Goal: Information Seeking & Learning: Check status

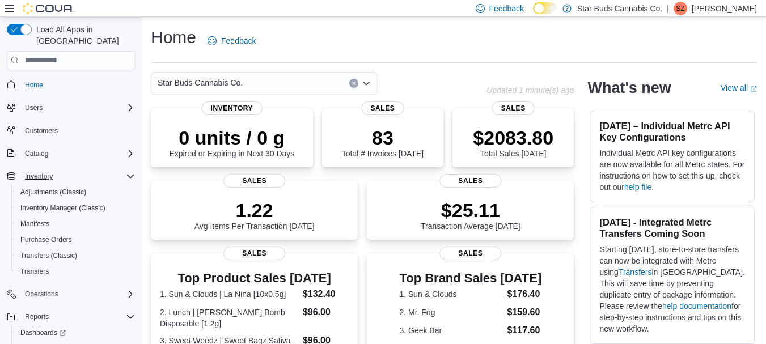
scroll to position [31, 0]
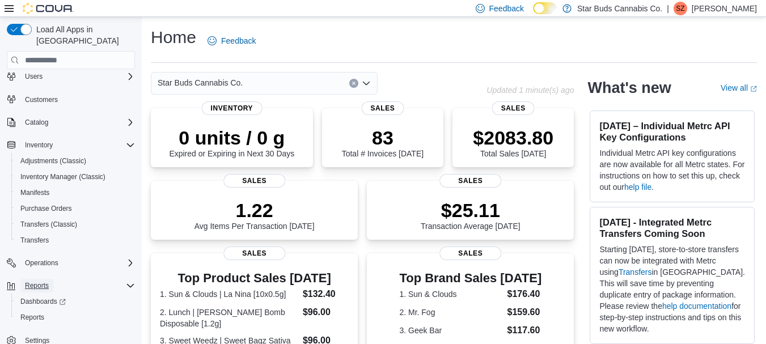
click at [43, 281] on span "Reports" at bounding box center [37, 285] width 24 height 9
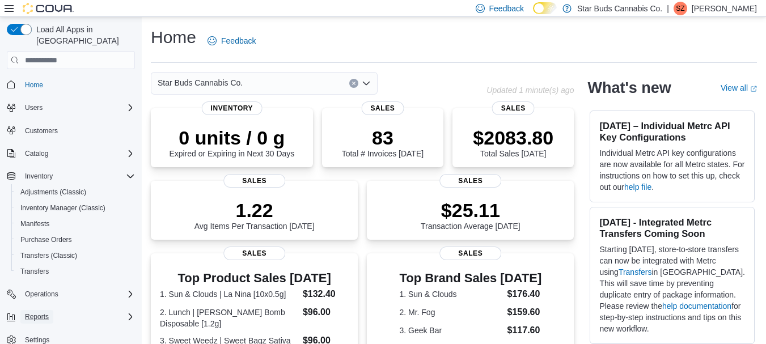
click at [41, 312] on span "Reports" at bounding box center [37, 316] width 24 height 9
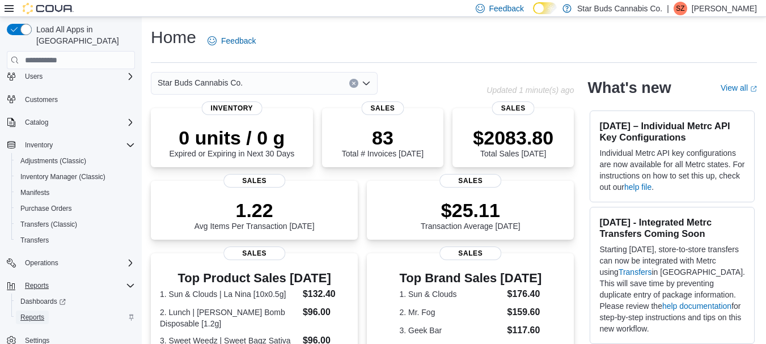
click at [32, 313] on span "Reports" at bounding box center [32, 317] width 24 height 9
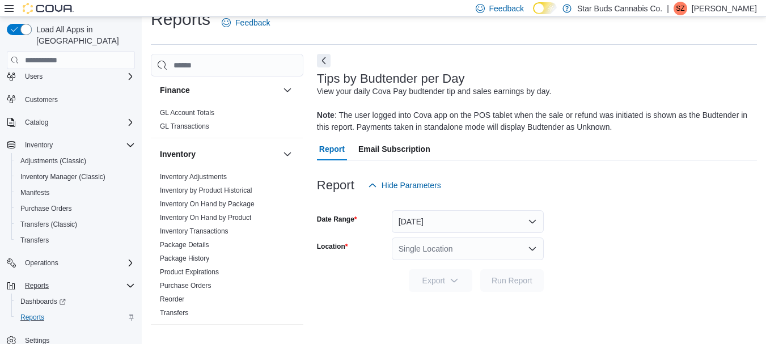
scroll to position [337, 0]
click at [228, 226] on link "Inventory Transactions" at bounding box center [194, 230] width 69 height 8
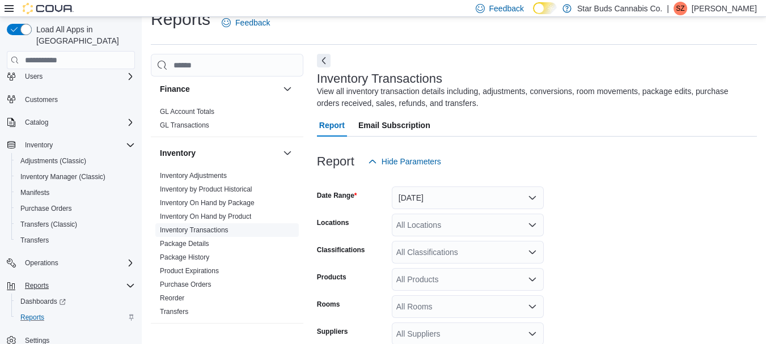
scroll to position [38, 0]
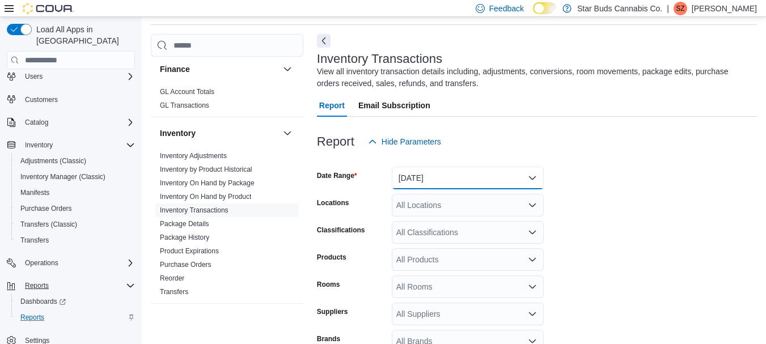
click at [536, 182] on button "Yesterday" at bounding box center [468, 178] width 152 height 23
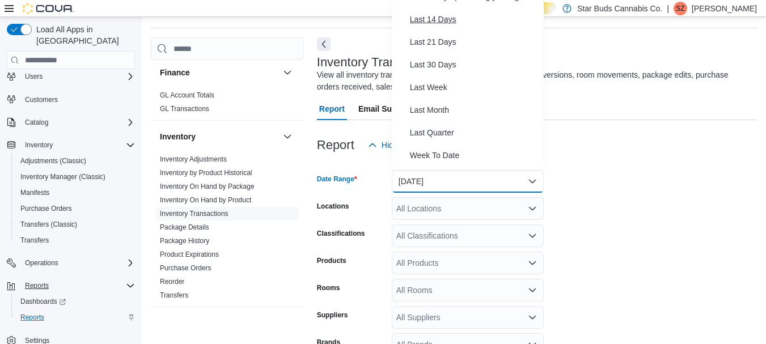
scroll to position [126, 0]
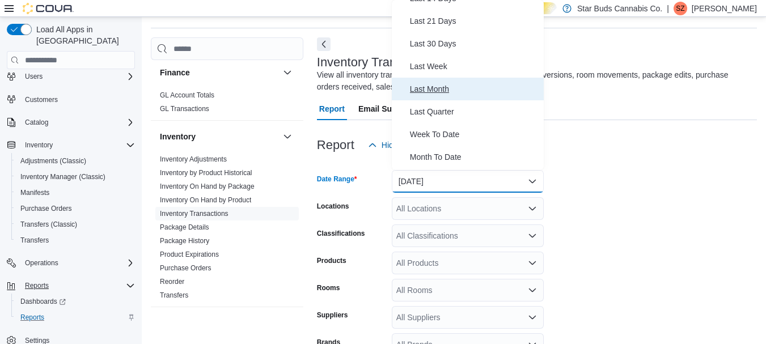
click at [460, 81] on button "Last Month" at bounding box center [468, 89] width 152 height 23
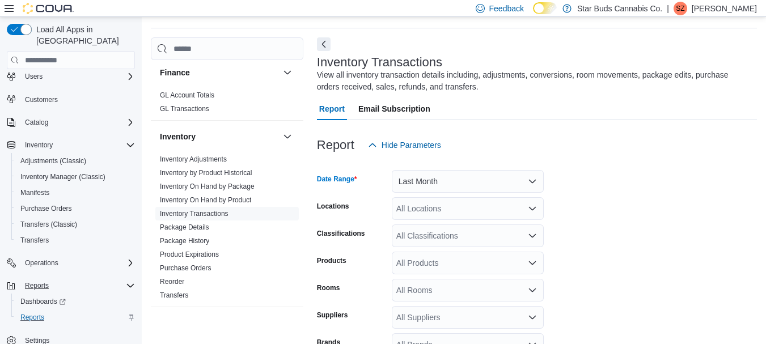
click at [532, 207] on icon "Open list of options" at bounding box center [532, 208] width 9 height 9
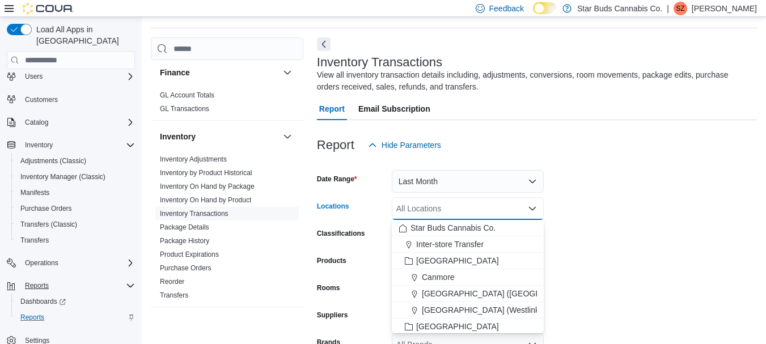
click at [649, 206] on form "Date Range Last Month Locations All Locations Combo box. Selected. Combo box in…" at bounding box center [537, 285] width 440 height 258
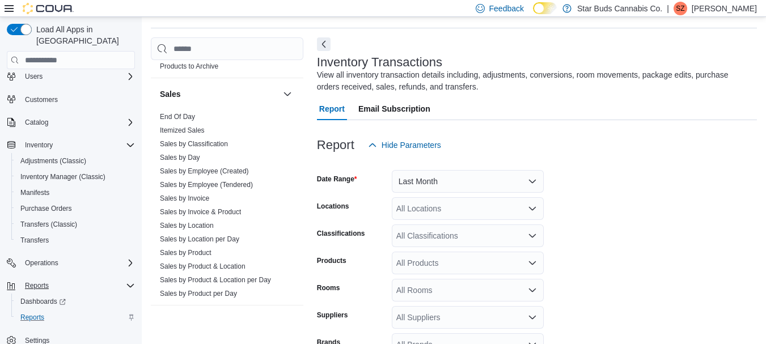
scroll to position [795, 0]
click at [205, 221] on link "Sales by Location" at bounding box center [187, 225] width 54 height 8
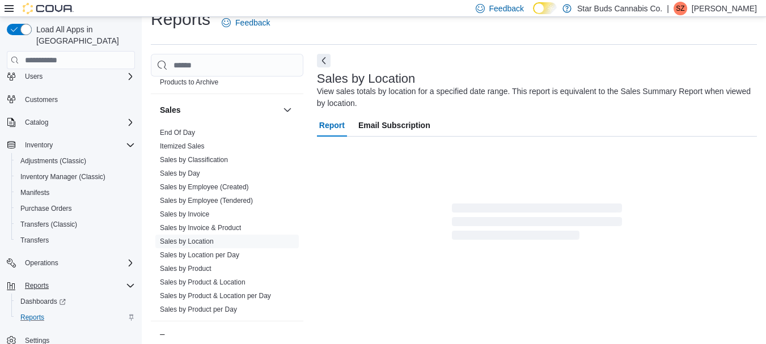
scroll to position [38, 0]
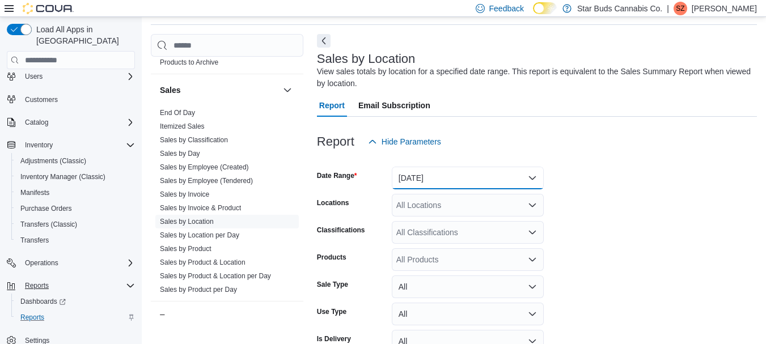
click at [475, 181] on button "Yesterday" at bounding box center [468, 178] width 152 height 23
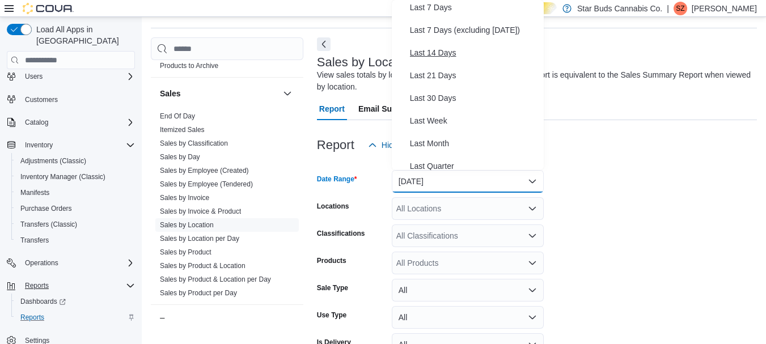
scroll to position [76, 0]
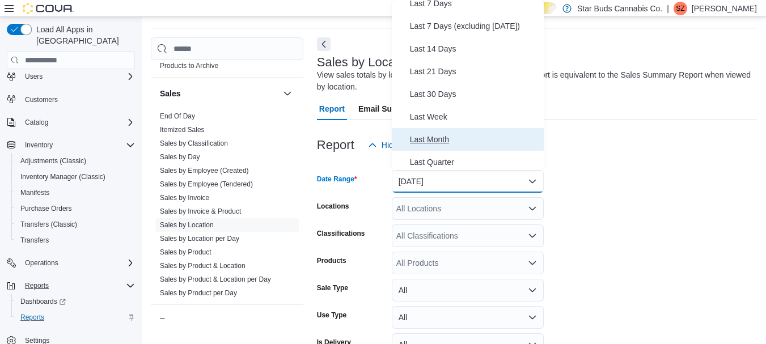
click at [437, 138] on span "Last Month" at bounding box center [474, 140] width 129 height 14
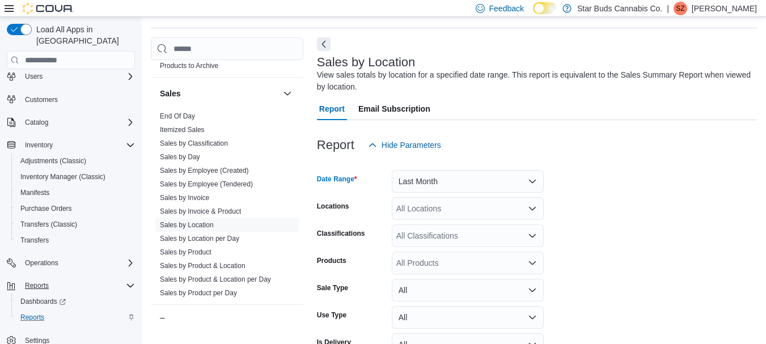
click at [533, 209] on icon "Open list of options" at bounding box center [532, 208] width 7 height 3
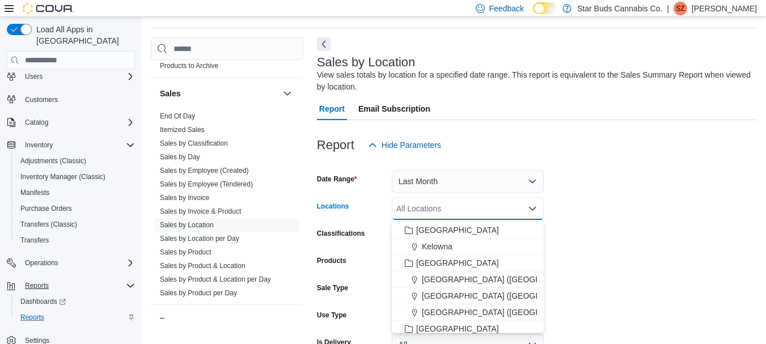
scroll to position [114, 0]
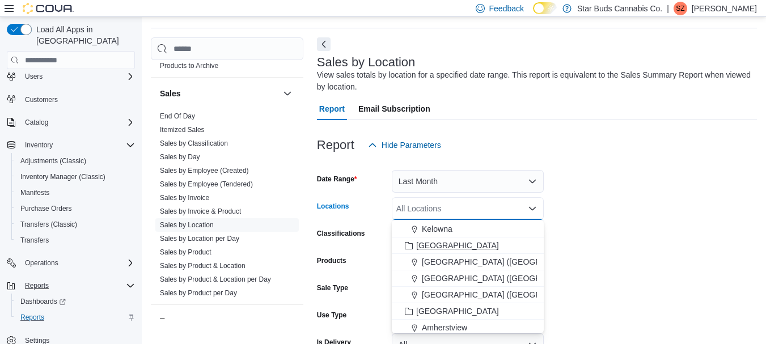
click at [448, 245] on span "Manitoba" at bounding box center [457, 245] width 83 height 11
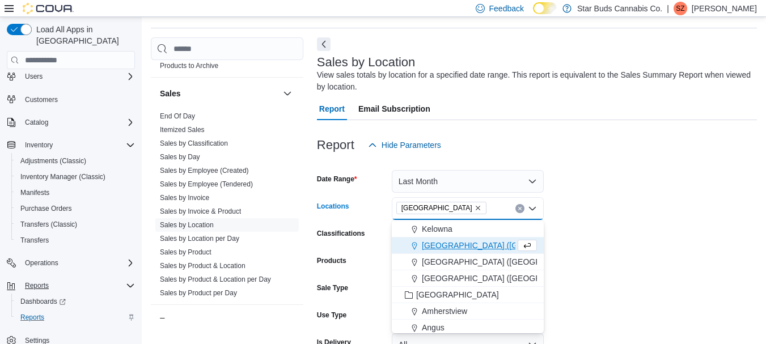
click at [617, 226] on form "Date Range Last Month Locations Manitoba Combo box. Selected. Manitoba. Press B…" at bounding box center [537, 271] width 440 height 231
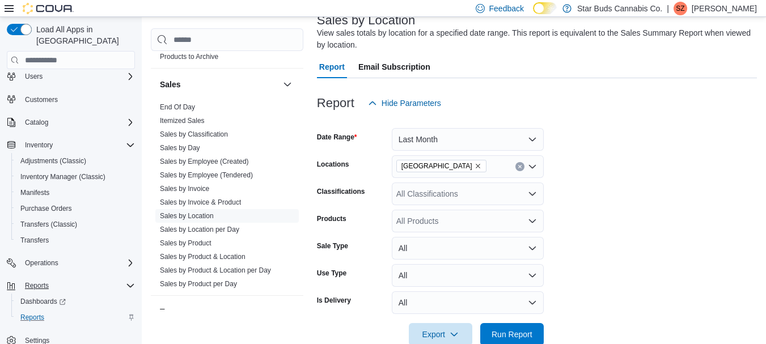
scroll to position [101, 0]
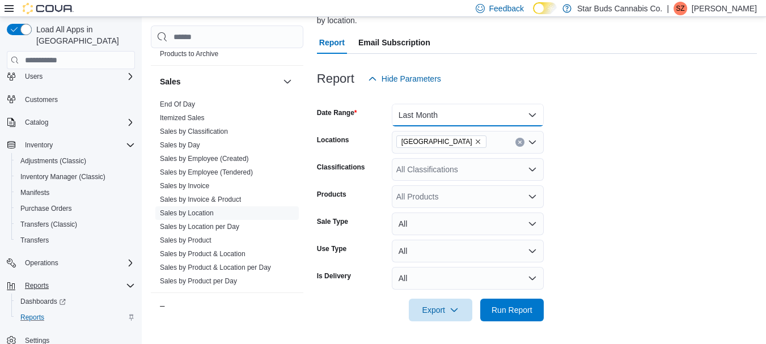
click at [535, 116] on button "Last Month" at bounding box center [468, 115] width 152 height 23
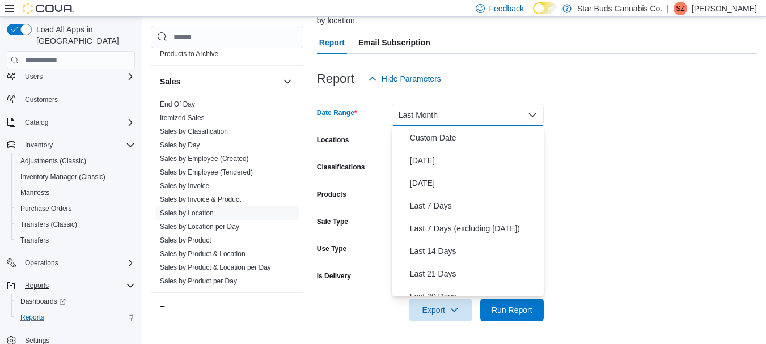
scroll to position [130, 0]
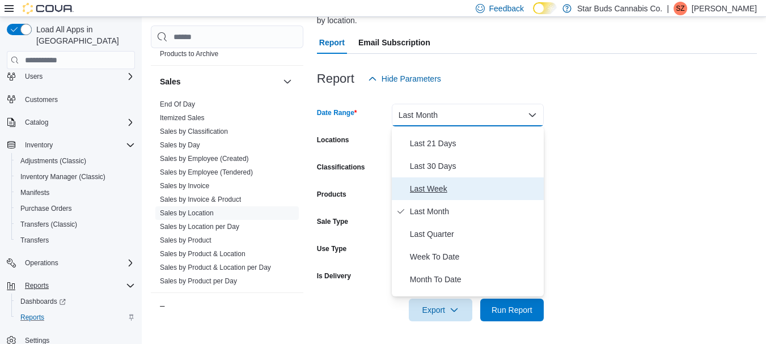
click at [461, 190] on span "Last Week" at bounding box center [474, 189] width 129 height 14
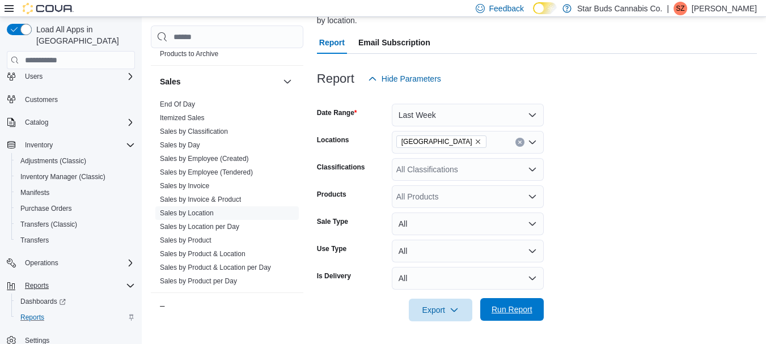
click at [515, 312] on span "Run Report" at bounding box center [511, 309] width 41 height 11
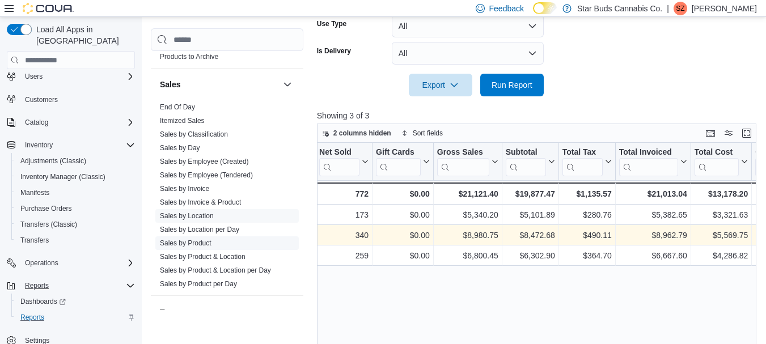
scroll to position [848, 0]
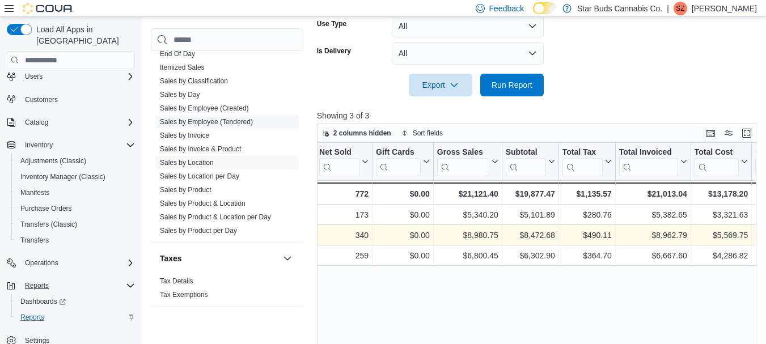
click at [199, 118] on link "Sales by Employee (Tendered)" at bounding box center [206, 122] width 93 height 8
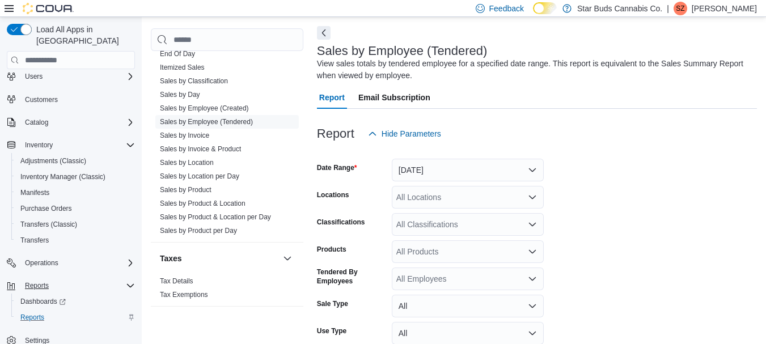
scroll to position [38, 0]
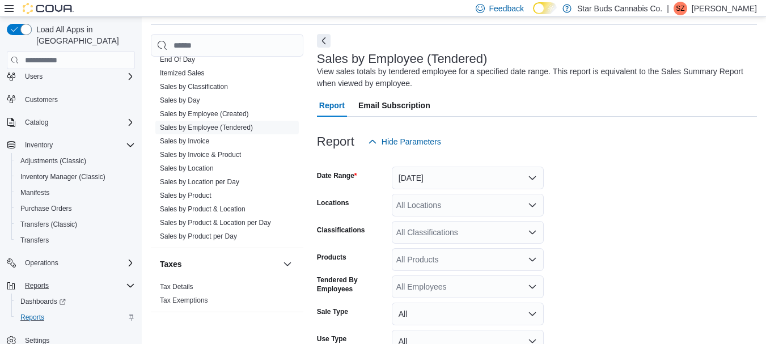
click at [534, 206] on icon "Open list of options" at bounding box center [532, 205] width 9 height 9
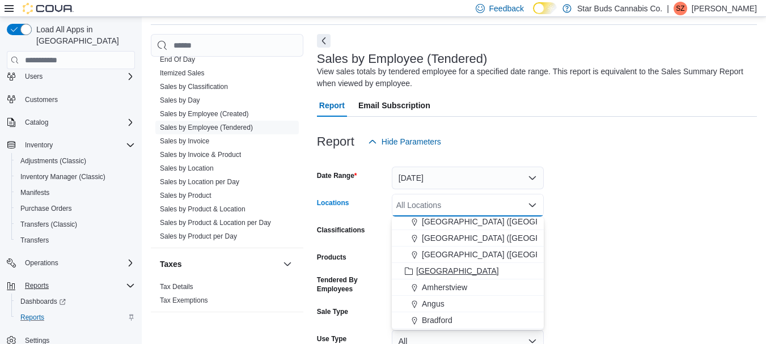
scroll to position [98, 0]
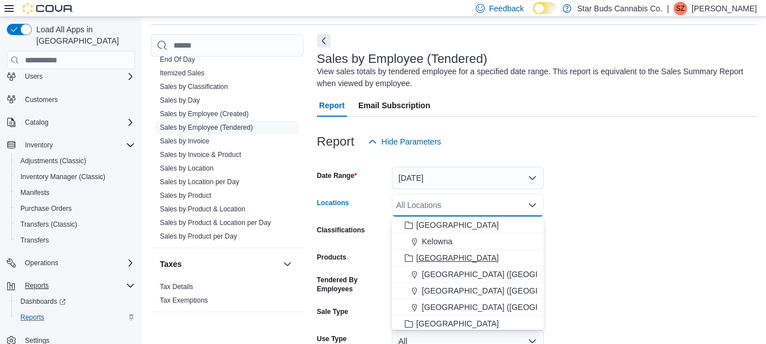
click at [452, 261] on div "Manitoba" at bounding box center [467, 257] width 138 height 11
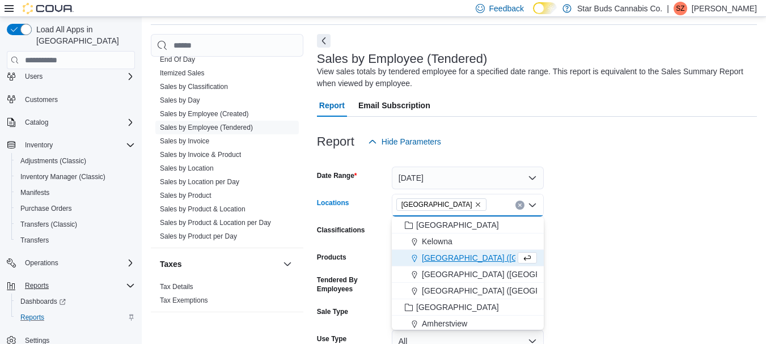
click at [607, 171] on form "Date Range Yesterday Locations Manitoba Combo box. Selected. Manitoba. Press Ba…" at bounding box center [537, 282] width 440 height 258
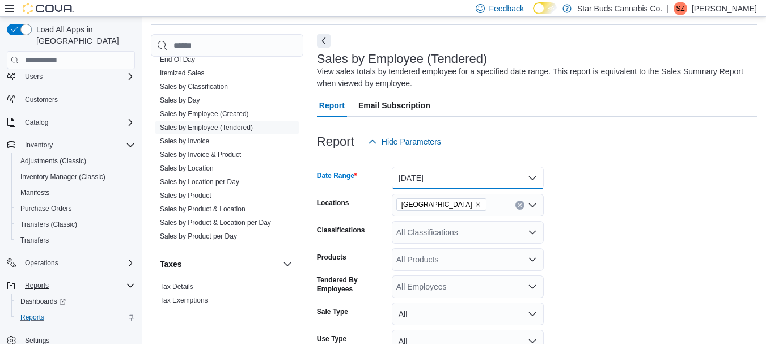
click at [537, 175] on button "Yesterday" at bounding box center [468, 178] width 152 height 23
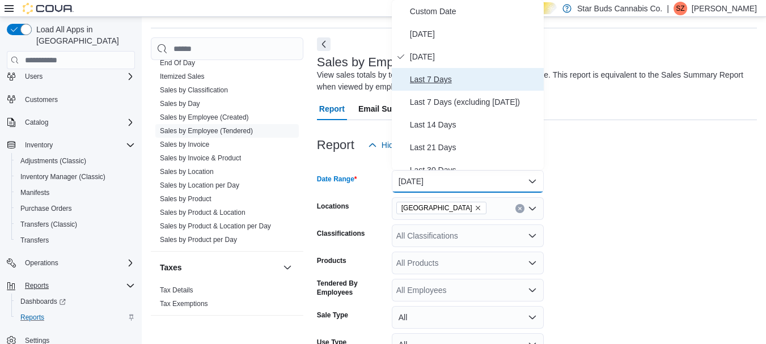
click at [432, 83] on span "Last 7 Days" at bounding box center [474, 80] width 129 height 14
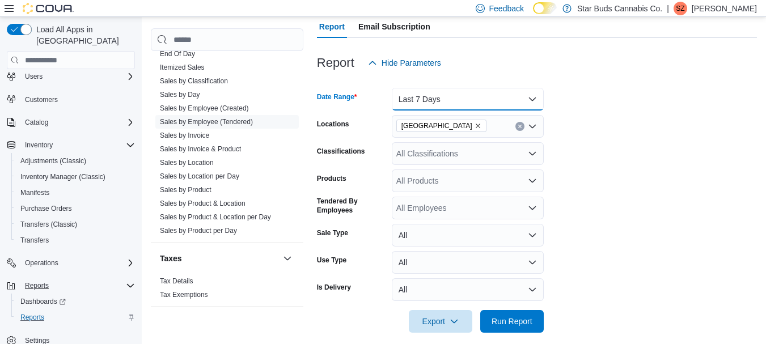
scroll to position [128, 0]
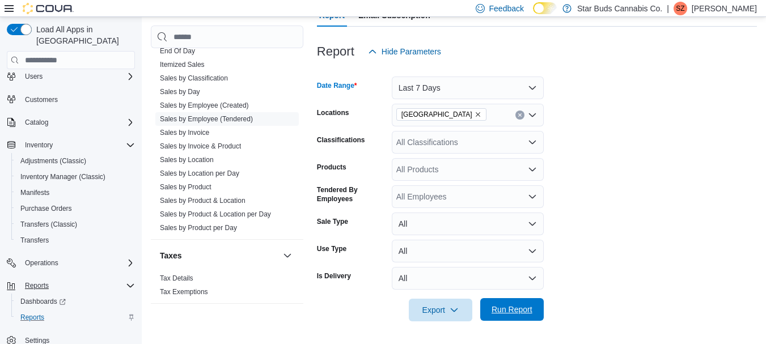
click at [516, 315] on span "Run Report" at bounding box center [511, 309] width 41 height 11
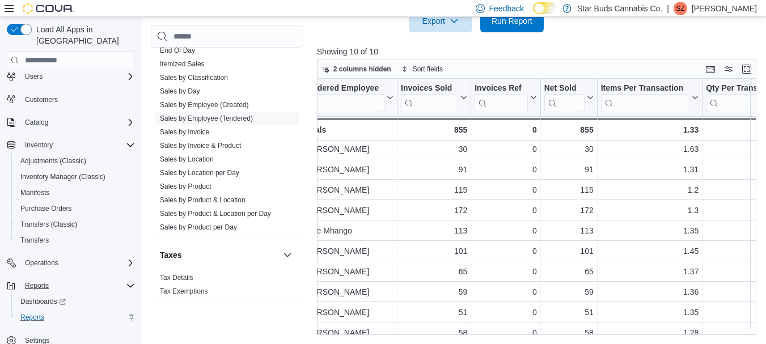
scroll to position [2, 0]
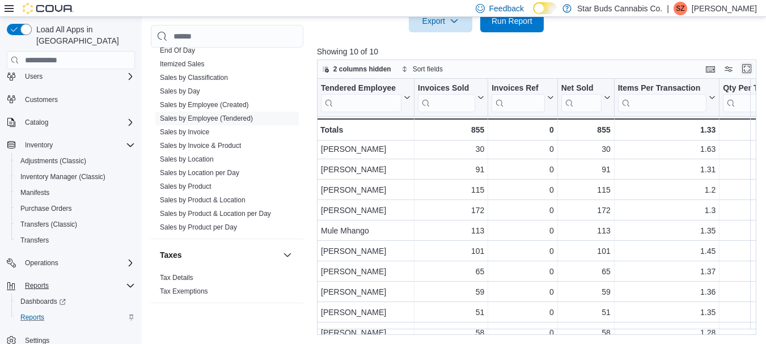
click at [750, 70] on button "Enter fullscreen" at bounding box center [747, 69] width 14 height 14
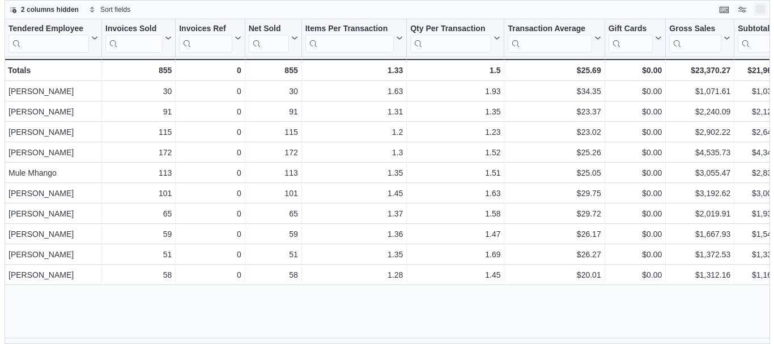
scroll to position [0, 0]
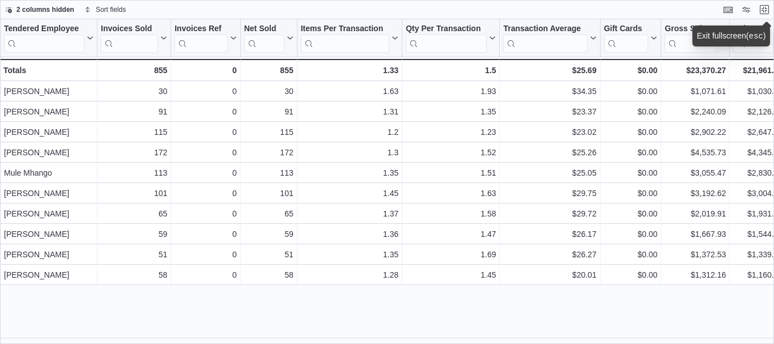
click at [731, 317] on div "Tendered Employee Click to view column header actions Invoices Sold Click to vi…" at bounding box center [387, 181] width 774 height 325
